Goal: Information Seeking & Learning: Learn about a topic

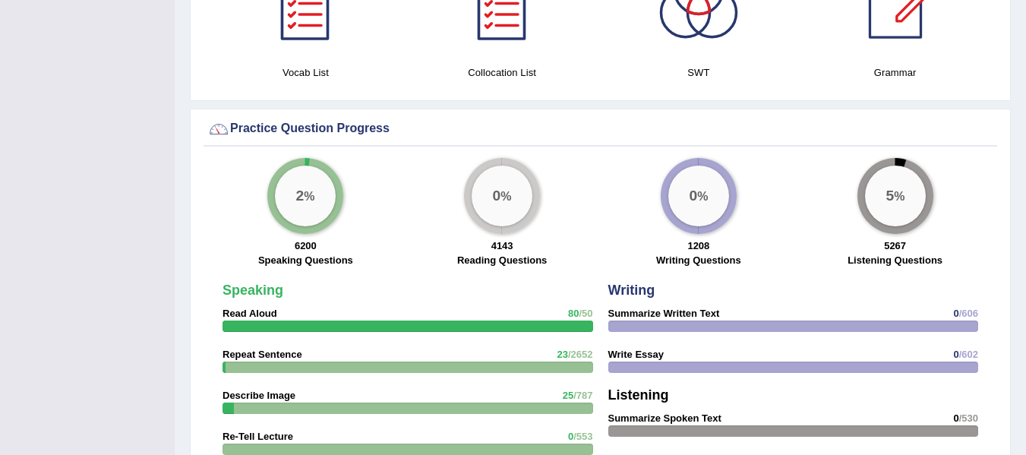
scroll to position [1093, 0]
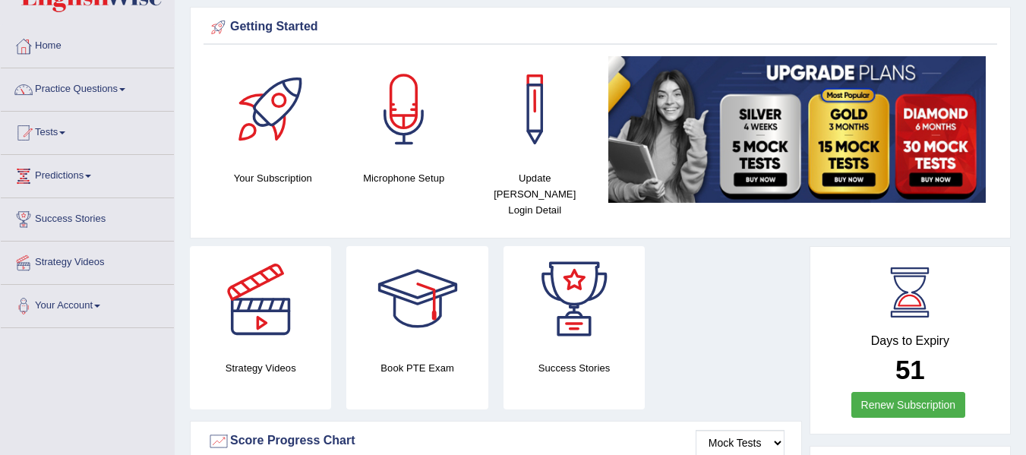
scroll to position [30, 0]
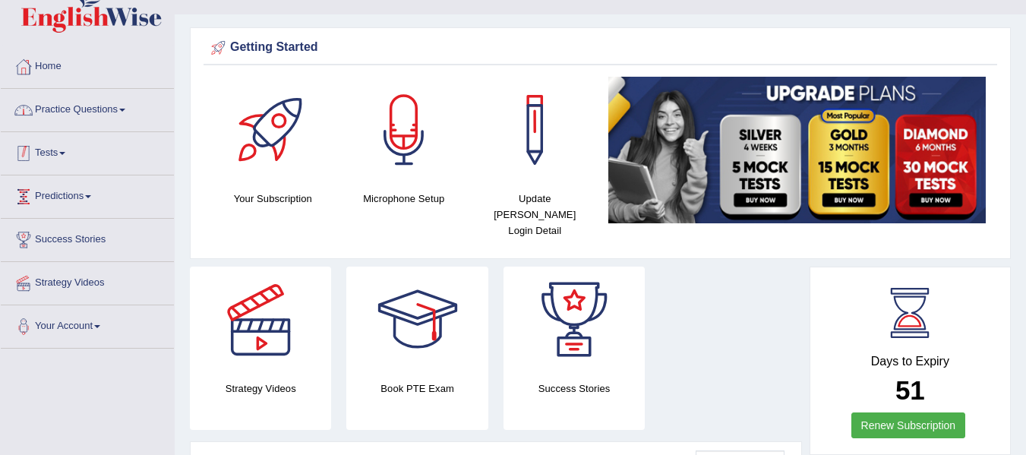
click at [115, 100] on link "Practice Questions" at bounding box center [87, 108] width 173 height 38
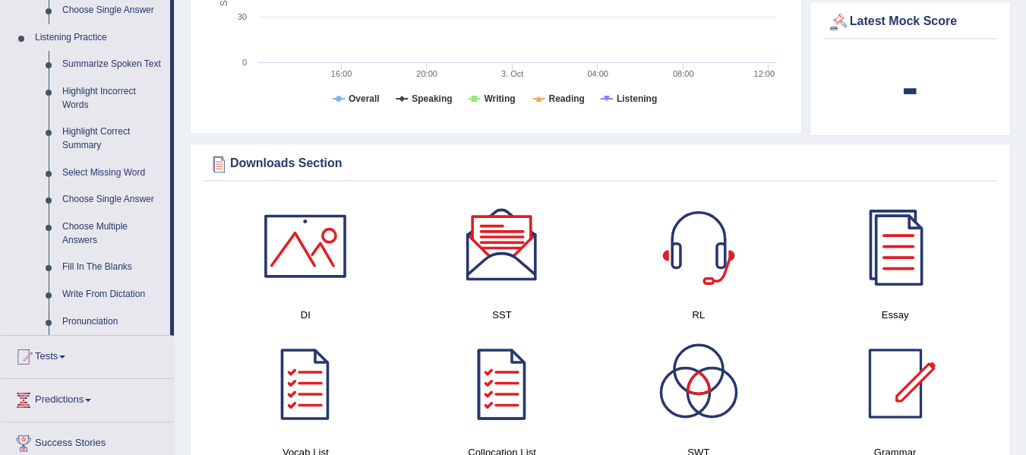
scroll to position [561, 0]
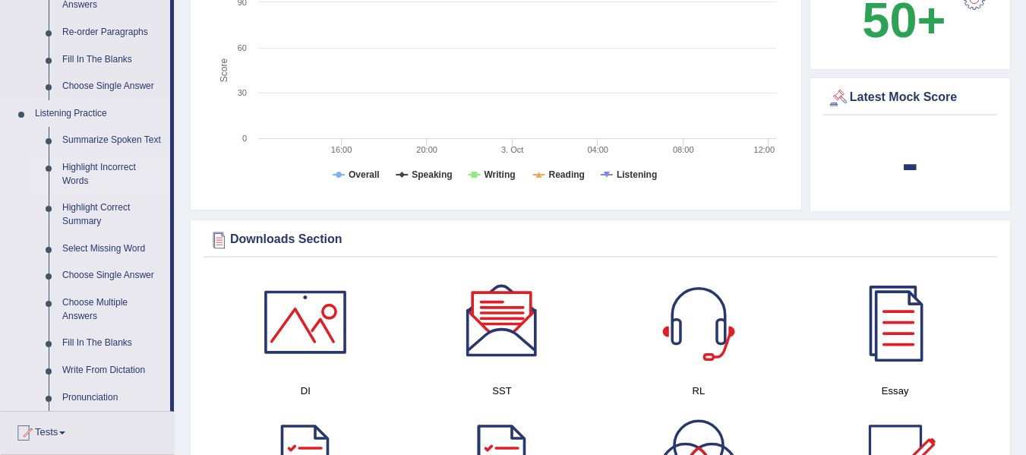
click at [97, 167] on link "Highlight Incorrect Words" at bounding box center [112, 174] width 115 height 40
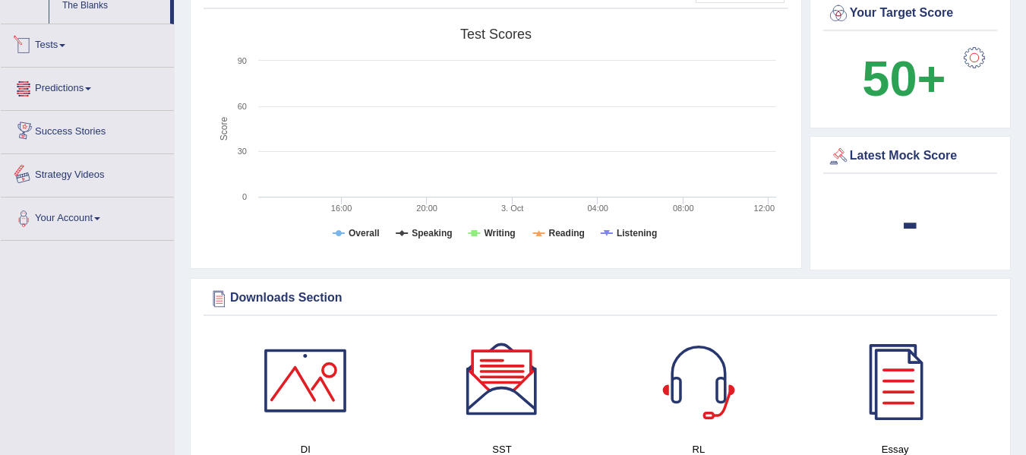
scroll to position [976, 0]
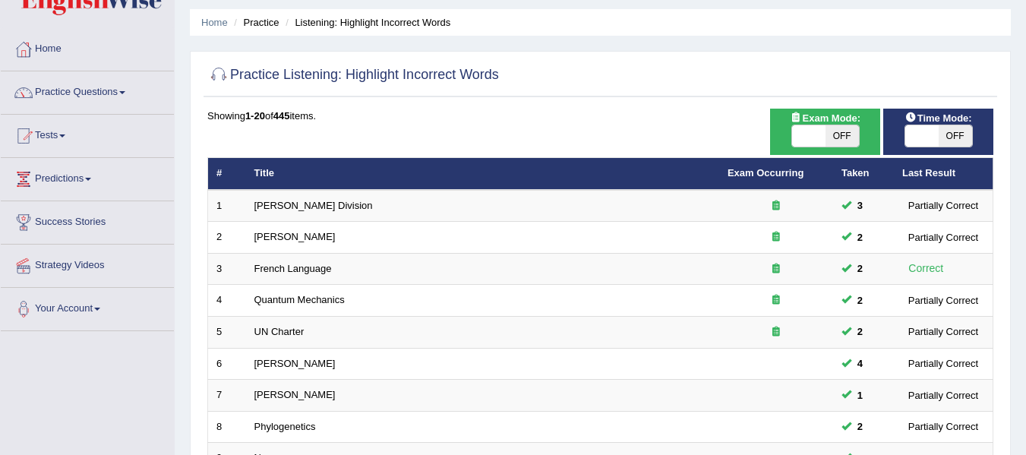
scroll to position [19, 0]
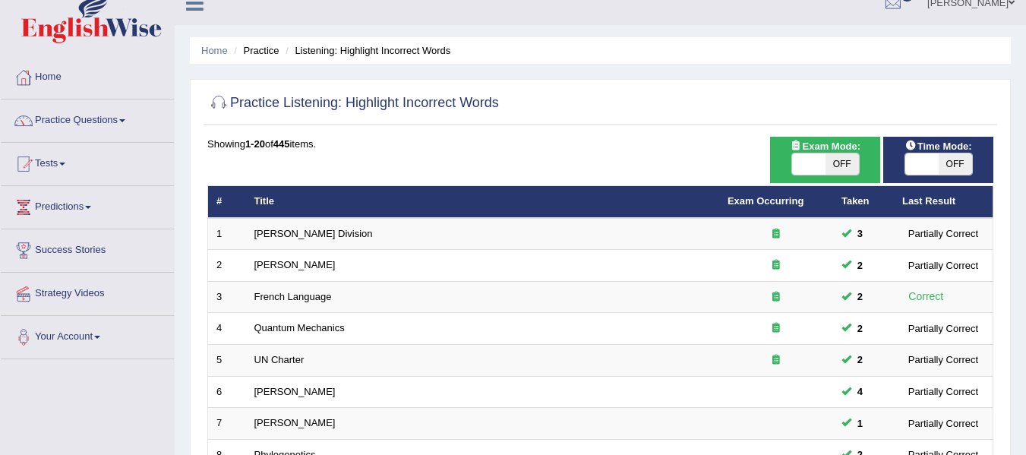
click at [846, 166] on span "OFF" at bounding box center [842, 163] width 33 height 21
checkbox input "true"
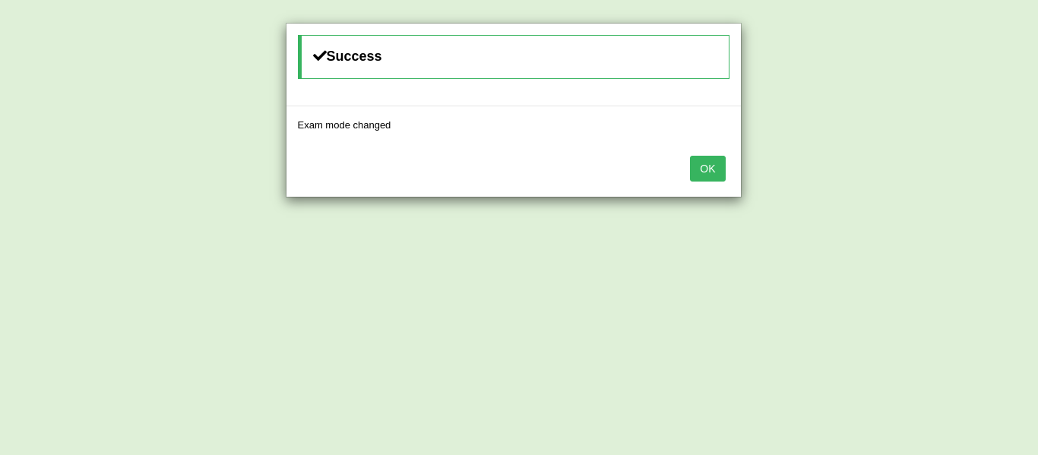
click at [953, 169] on div "Success Exam mode changed OK" at bounding box center [519, 227] width 1038 height 455
click at [702, 175] on button "OK" at bounding box center [707, 169] width 35 height 26
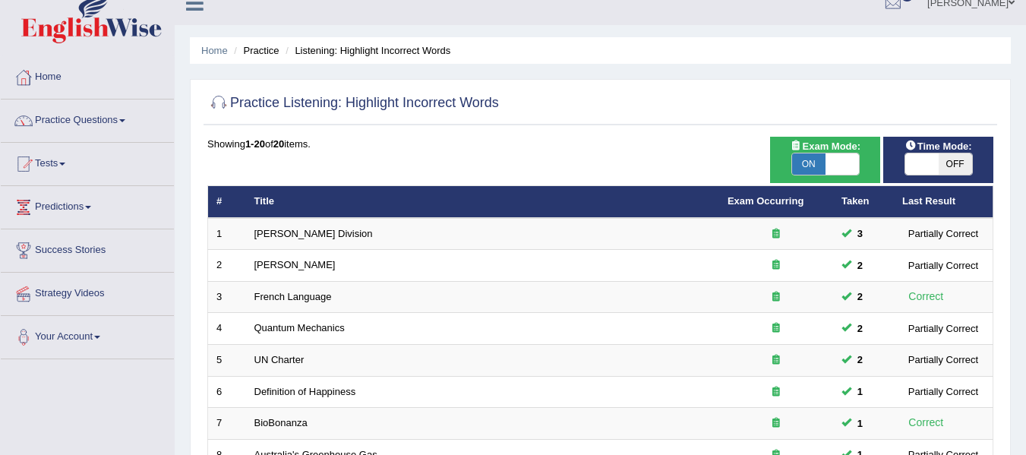
click at [955, 162] on span "OFF" at bounding box center [955, 163] width 33 height 21
checkbox input "true"
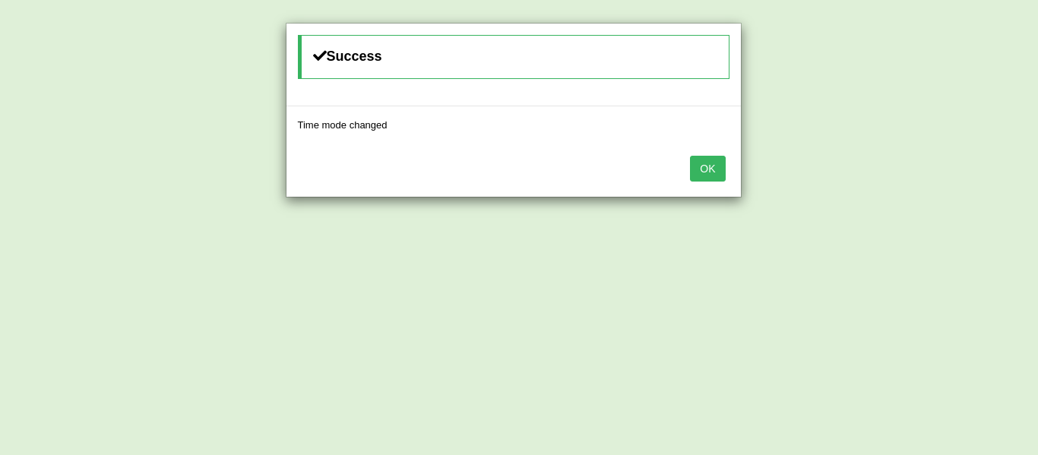
click at [703, 167] on button "OK" at bounding box center [707, 169] width 35 height 26
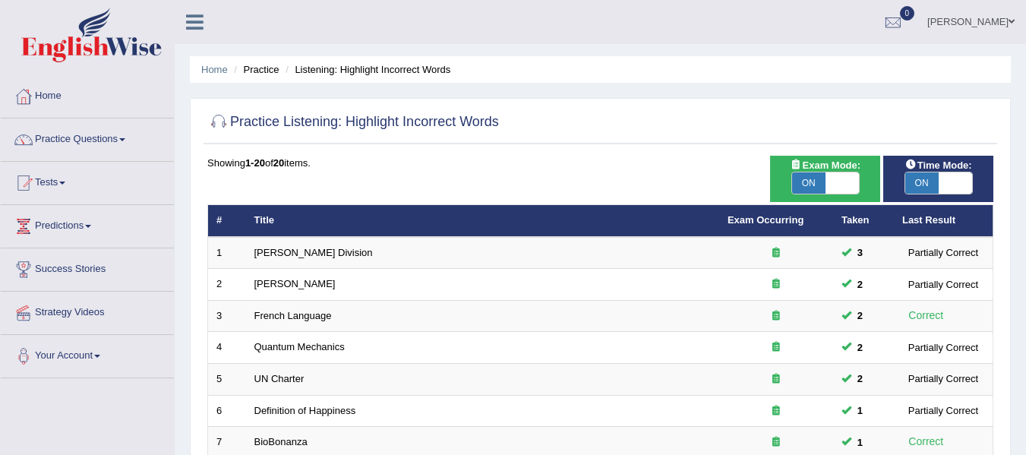
click at [852, 183] on span at bounding box center [842, 182] width 33 height 21
checkbox input "false"
click at [967, 178] on span at bounding box center [955, 182] width 33 height 21
checkbox input "false"
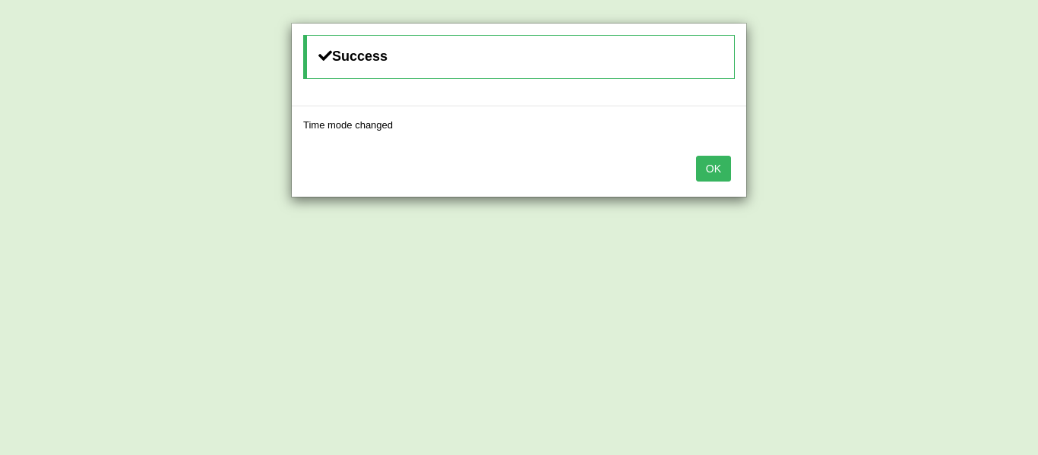
click at [722, 178] on button "OK" at bounding box center [713, 169] width 35 height 26
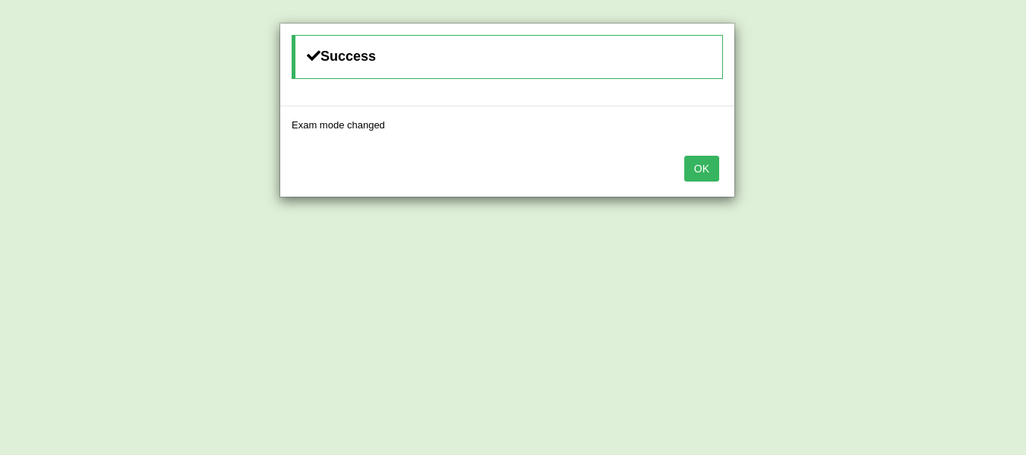
click at [718, 173] on button "OK" at bounding box center [702, 169] width 35 height 26
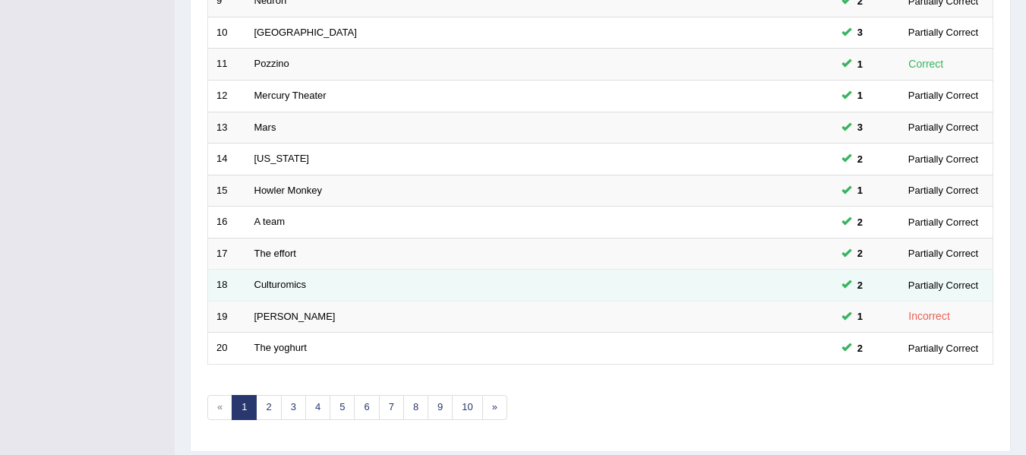
scroll to position [551, 0]
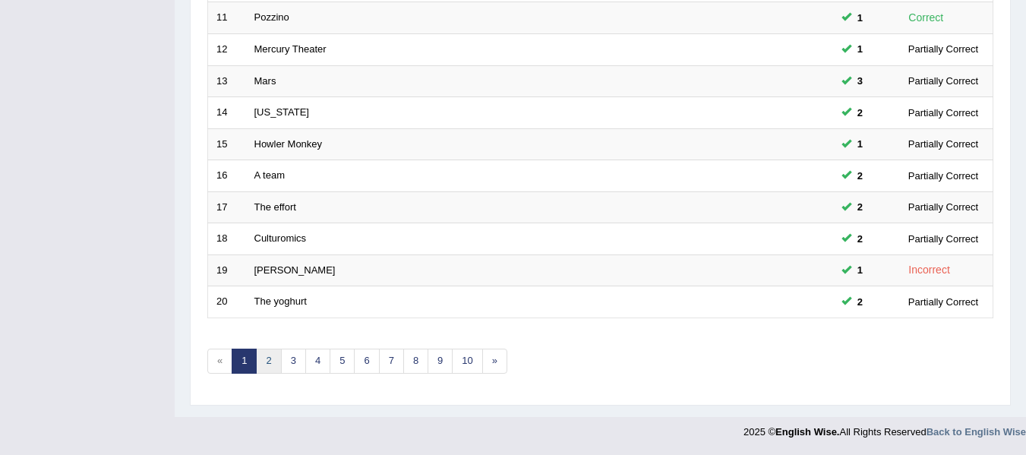
click at [264, 365] on link "2" at bounding box center [268, 361] width 25 height 25
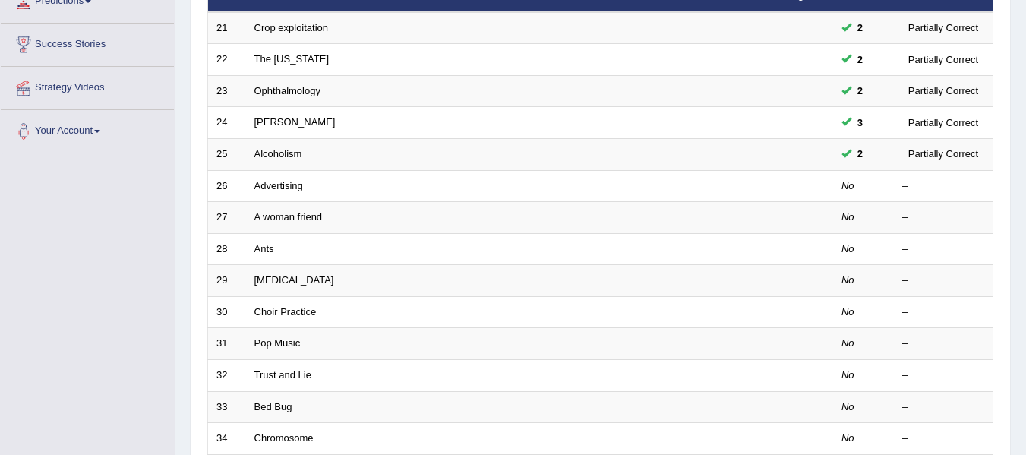
scroll to position [152, 0]
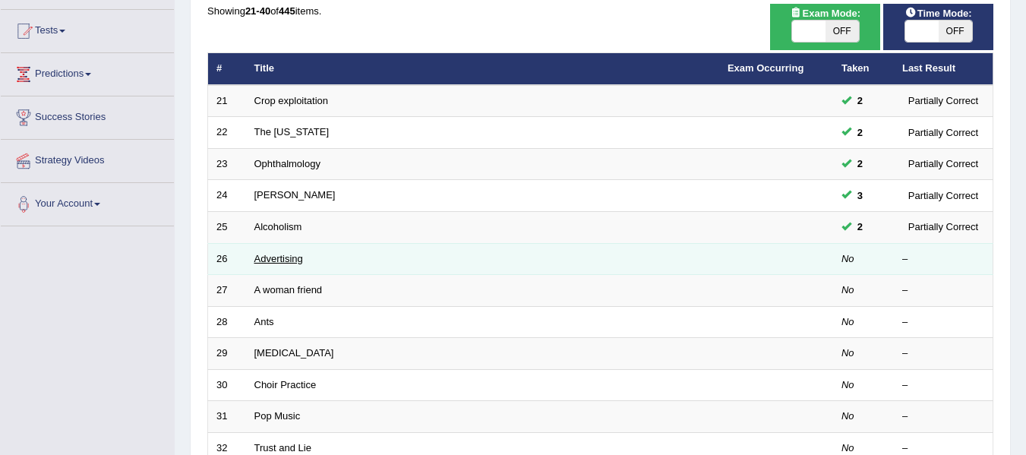
click at [283, 262] on link "Advertising" at bounding box center [279, 258] width 49 height 11
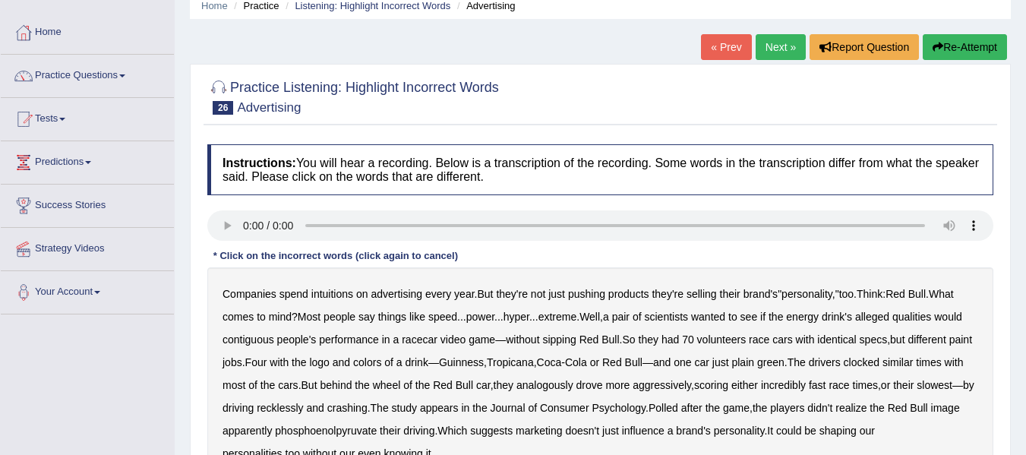
scroll to position [152, 0]
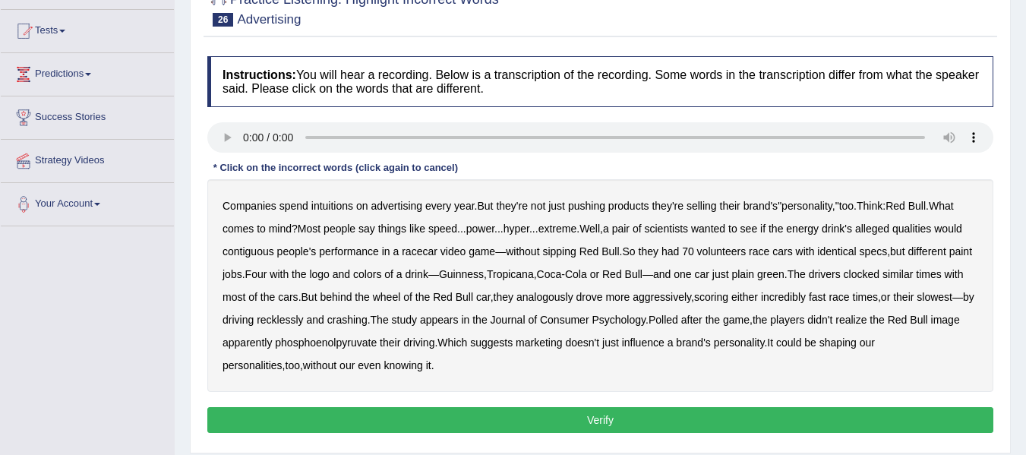
click at [243, 257] on b "contiguous" at bounding box center [249, 251] width 52 height 12
click at [231, 276] on b "jobs" at bounding box center [233, 274] width 20 height 12
click at [753, 274] on b "plain" at bounding box center [743, 274] width 23 height 12
click at [754, 275] on b "plain" at bounding box center [743, 274] width 23 height 12
click at [377, 343] on b "phosphoenolpyruvate" at bounding box center [326, 343] width 102 height 12
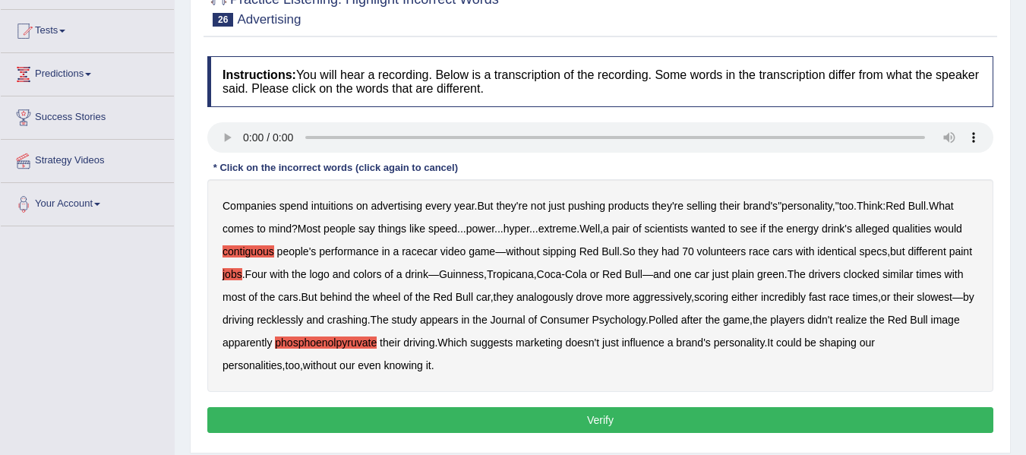
click at [555, 301] on b "analogously" at bounding box center [545, 297] width 57 height 12
click at [496, 422] on button "Verify" at bounding box center [600, 420] width 786 height 26
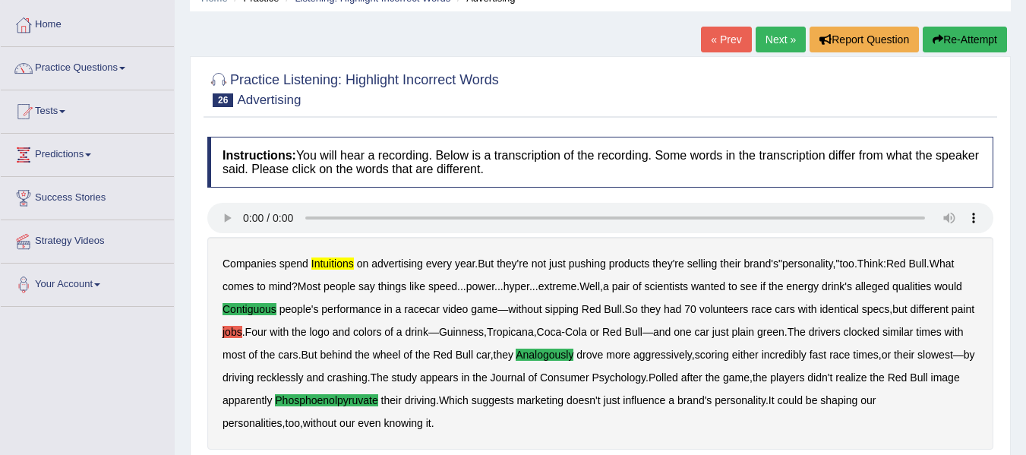
scroll to position [53, 0]
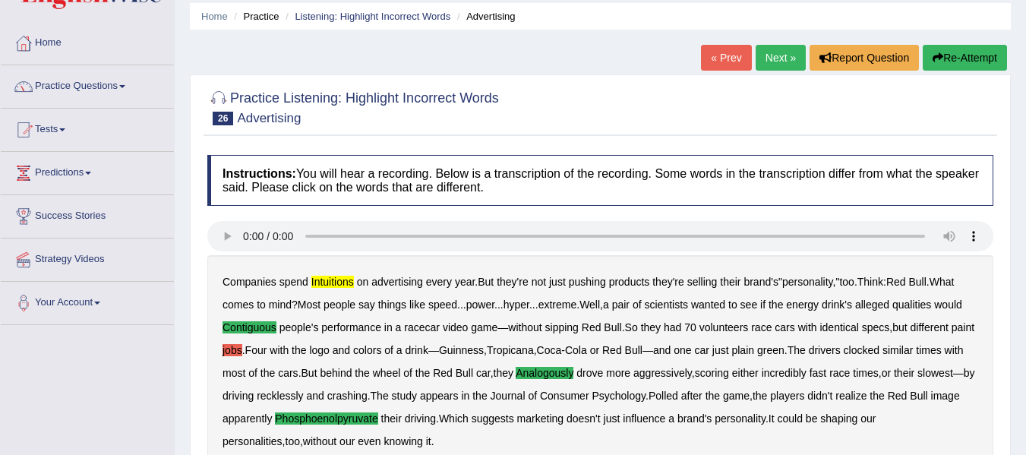
click at [772, 46] on link "Next »" at bounding box center [781, 58] width 50 height 26
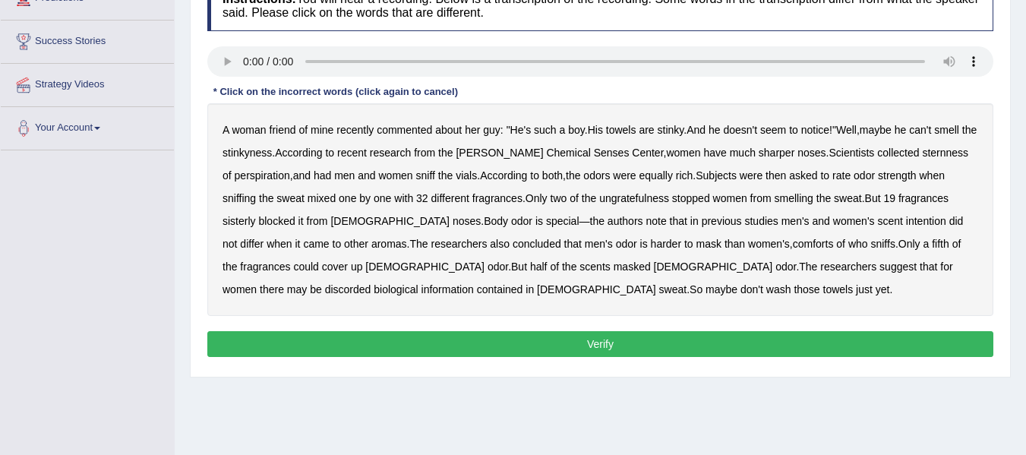
click at [793, 246] on b "comforts" at bounding box center [813, 244] width 41 height 12
click at [922, 155] on b "sternness" at bounding box center [945, 153] width 46 height 12
click at [245, 176] on b "perspiration" at bounding box center [262, 175] width 55 height 12
click at [616, 198] on b "ungratefulness" at bounding box center [634, 198] width 70 height 12
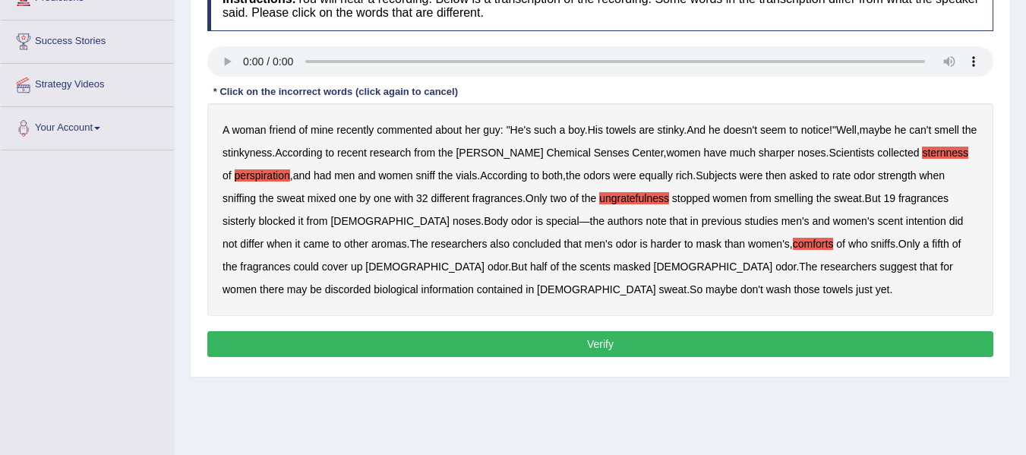
click at [598, 346] on button "Verify" at bounding box center [600, 344] width 786 height 26
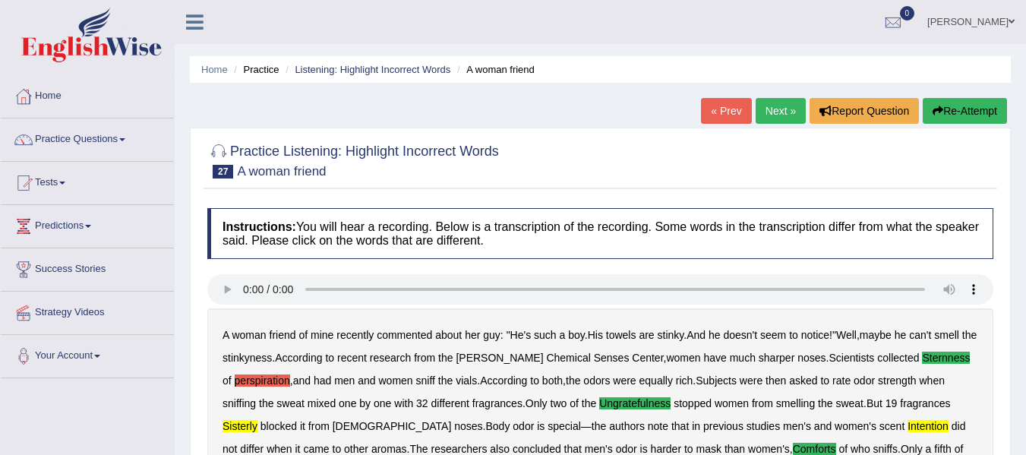
click at [776, 114] on link "Next »" at bounding box center [781, 111] width 50 height 26
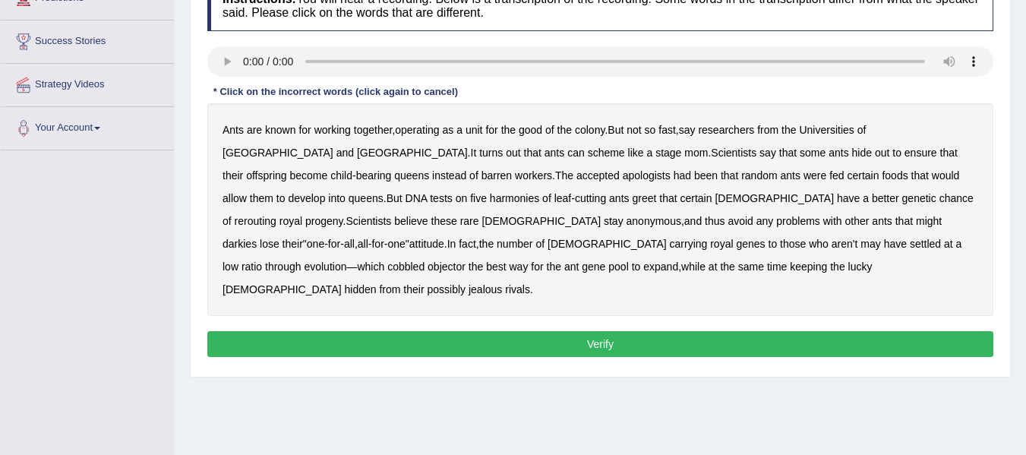
click at [257, 238] on b "darkies" at bounding box center [240, 244] width 34 height 12
click at [916, 218] on b "might" at bounding box center [929, 221] width 26 height 12
click at [916, 215] on b "might" at bounding box center [929, 221] width 26 height 12
click at [466, 261] on b "objector" at bounding box center [447, 267] width 38 height 12
click at [330, 331] on button "Verify" at bounding box center [600, 344] width 786 height 26
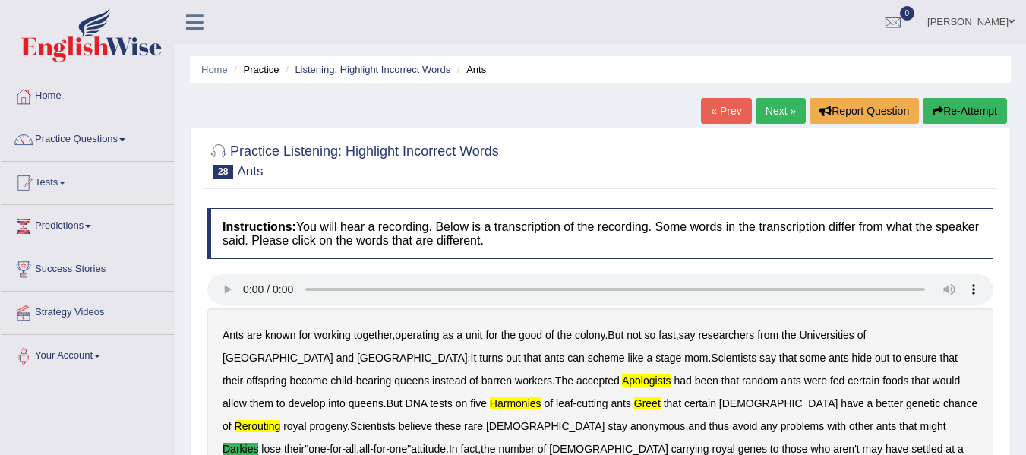
click at [773, 113] on link "Next »" at bounding box center [781, 111] width 50 height 26
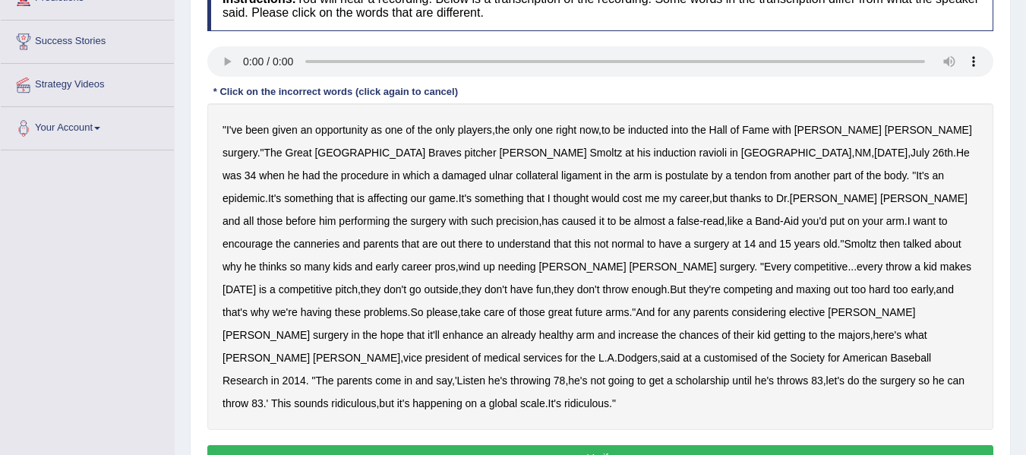
click at [699, 150] on b "ravioli" at bounding box center [713, 153] width 28 height 12
click at [666, 179] on b "postulate" at bounding box center [687, 175] width 43 height 12
click at [340, 238] on b "canneries" at bounding box center [316, 244] width 46 height 12
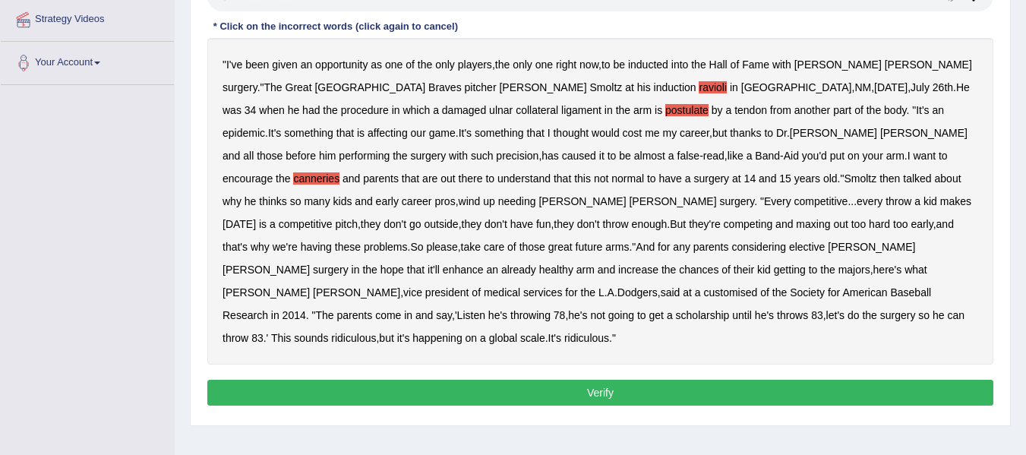
scroll to position [267, 0]
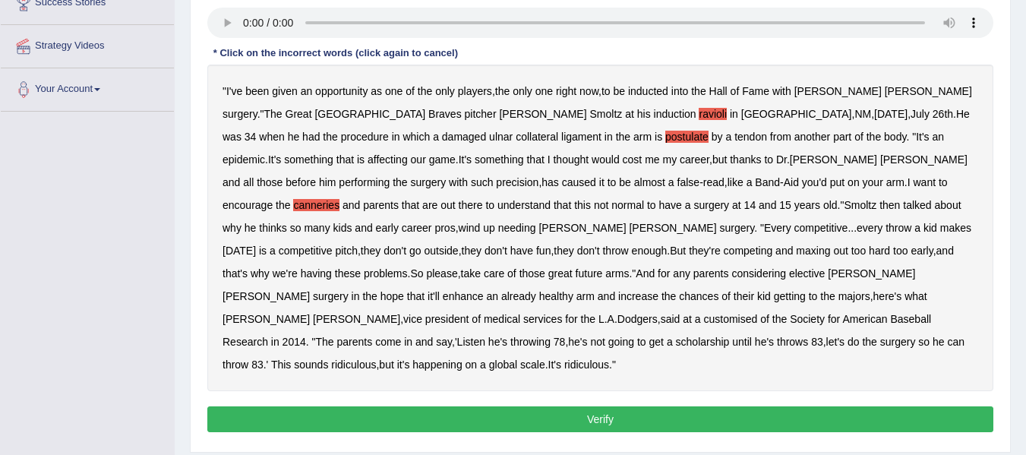
click at [855, 112] on b "NM" at bounding box center [863, 114] width 17 height 12
click at [500, 406] on button "Verify" at bounding box center [600, 419] width 786 height 26
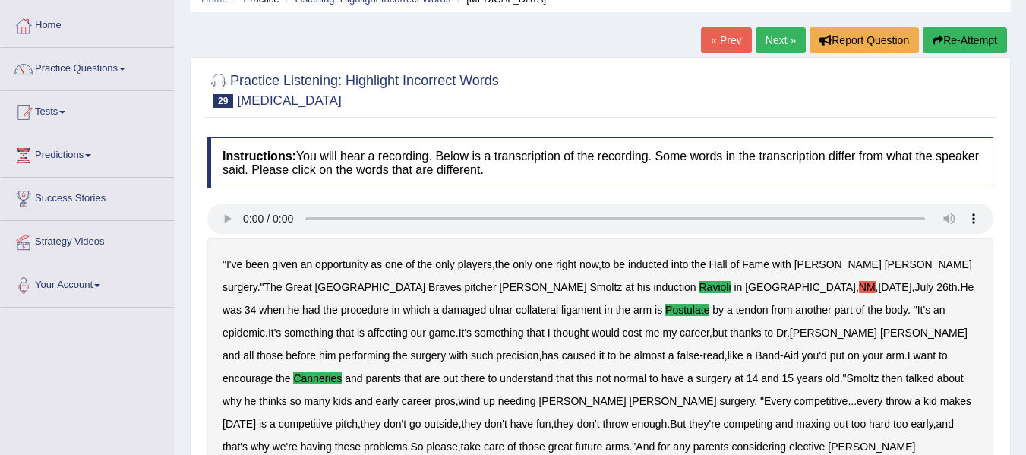
scroll to position [0, 0]
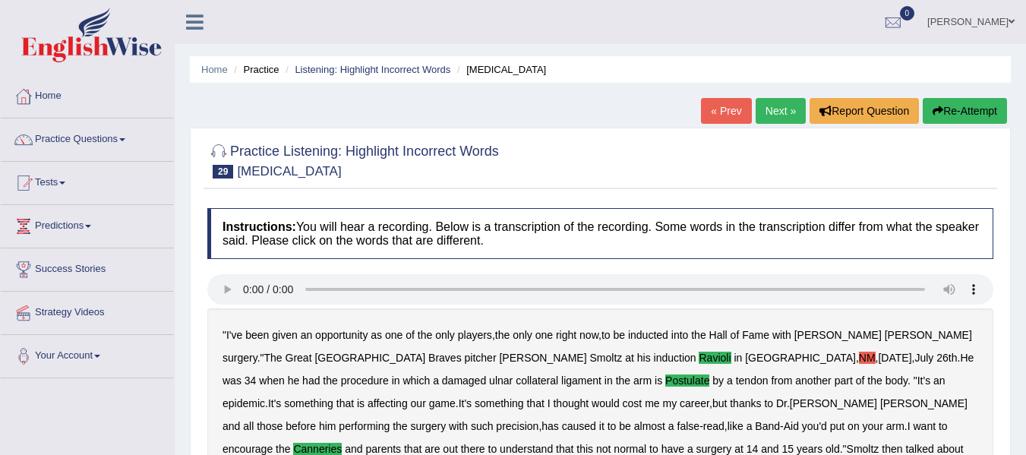
click at [777, 117] on link "Next »" at bounding box center [781, 111] width 50 height 26
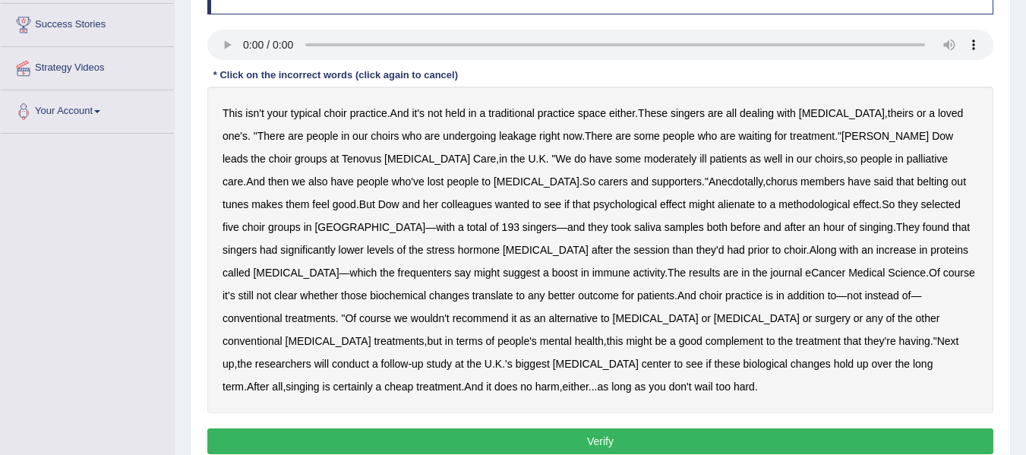
scroll to position [228, 0]
